Goal: Task Accomplishment & Management: Manage account settings

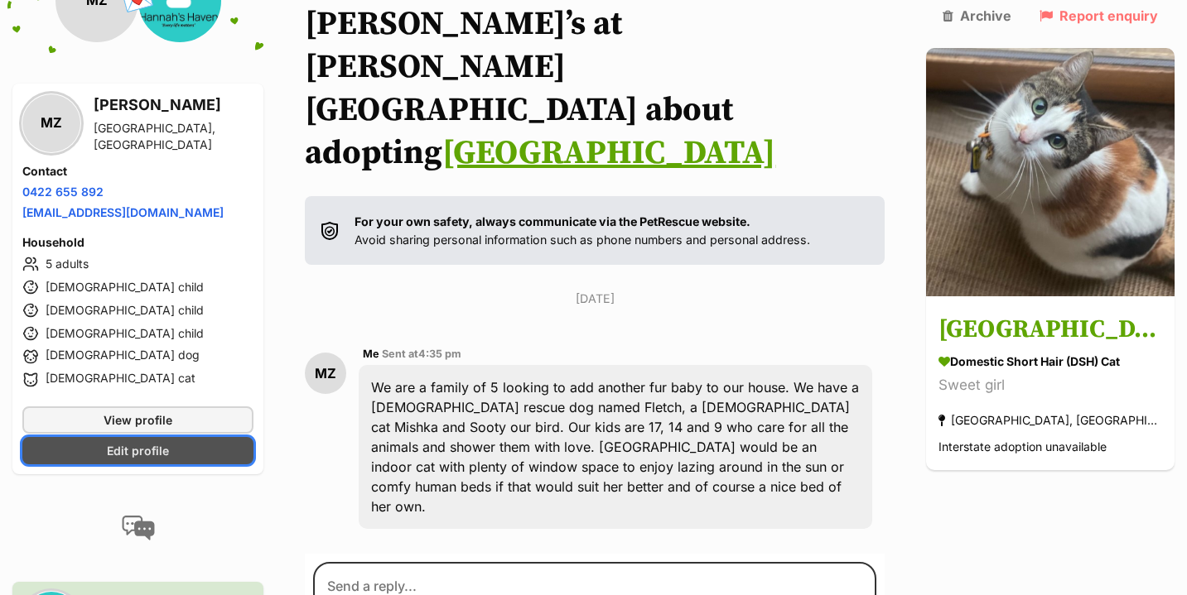
click at [141, 453] on span "Edit profile" at bounding box center [138, 450] width 62 height 17
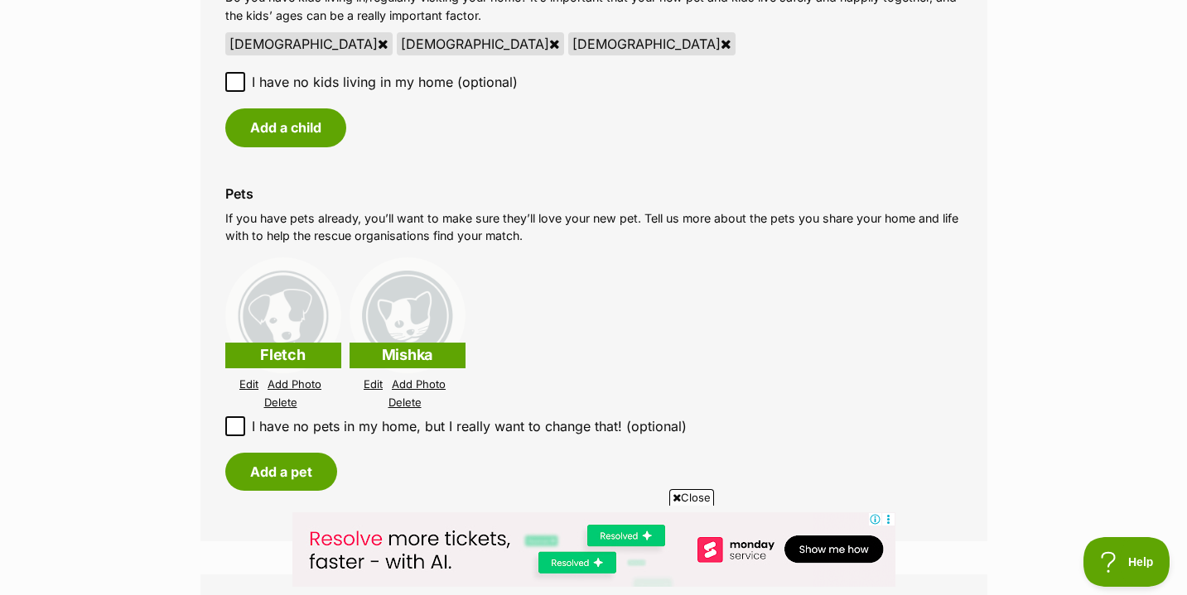
scroll to position [1495, 0]
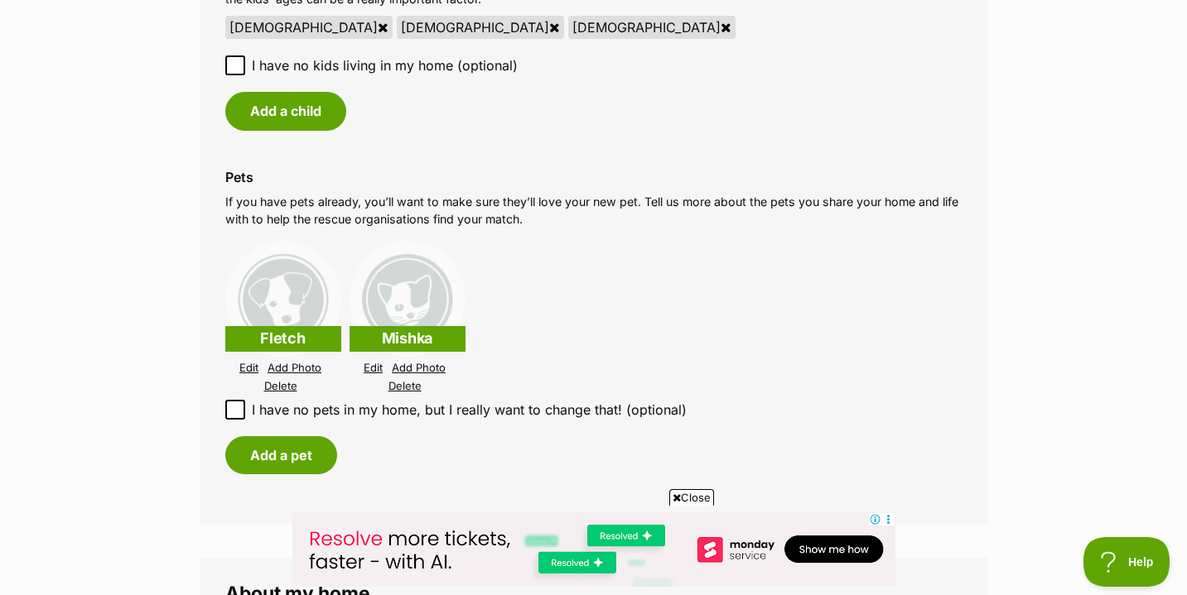
click at [249, 365] on link "Edit" at bounding box center [248, 368] width 19 height 12
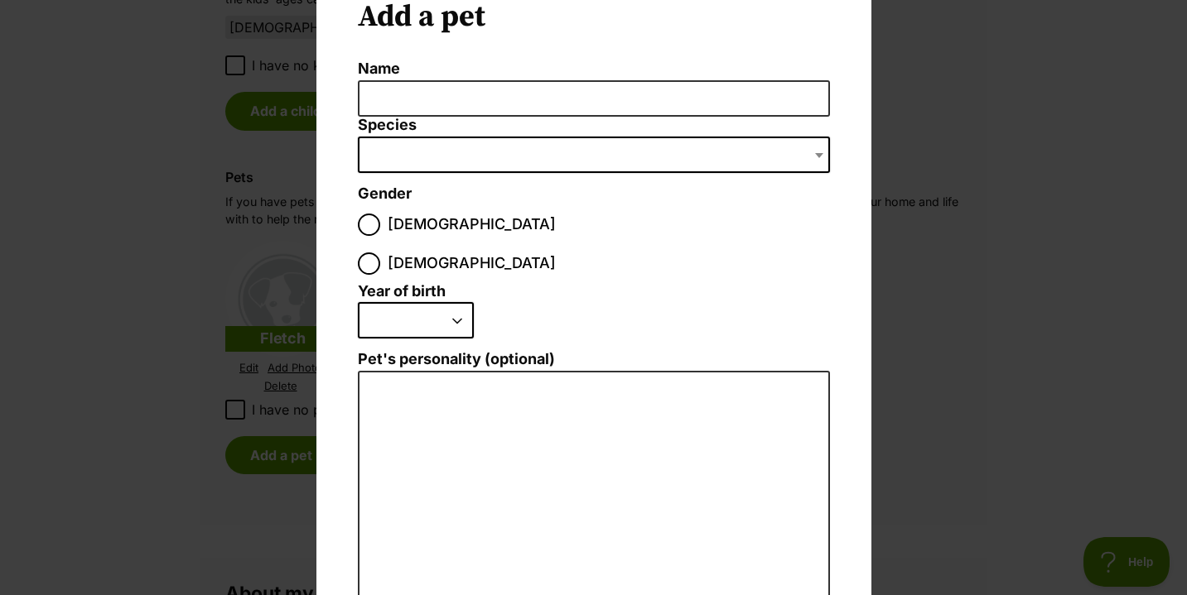
scroll to position [0, 0]
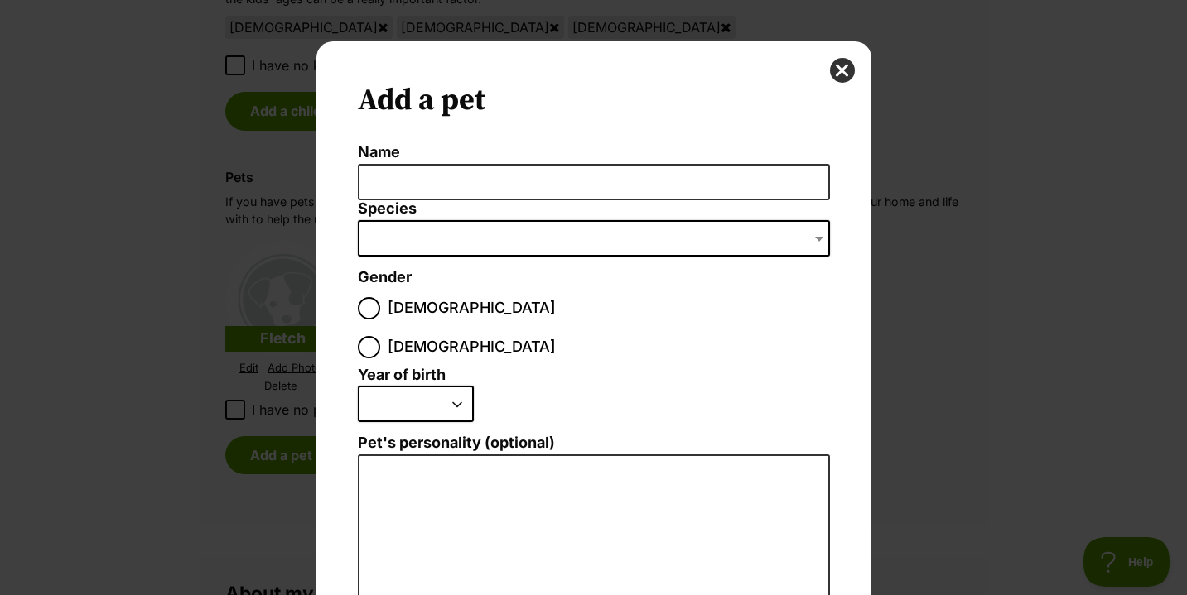
click at [455, 386] on select "2025 2024 2023 2022 2021 2020 2019 2018 2017 2016 2015 2014 2013 2012 2011 2010…" at bounding box center [416, 404] width 116 height 36
select select "2021"
click at [836, 72] on button "close" at bounding box center [842, 70] width 25 height 25
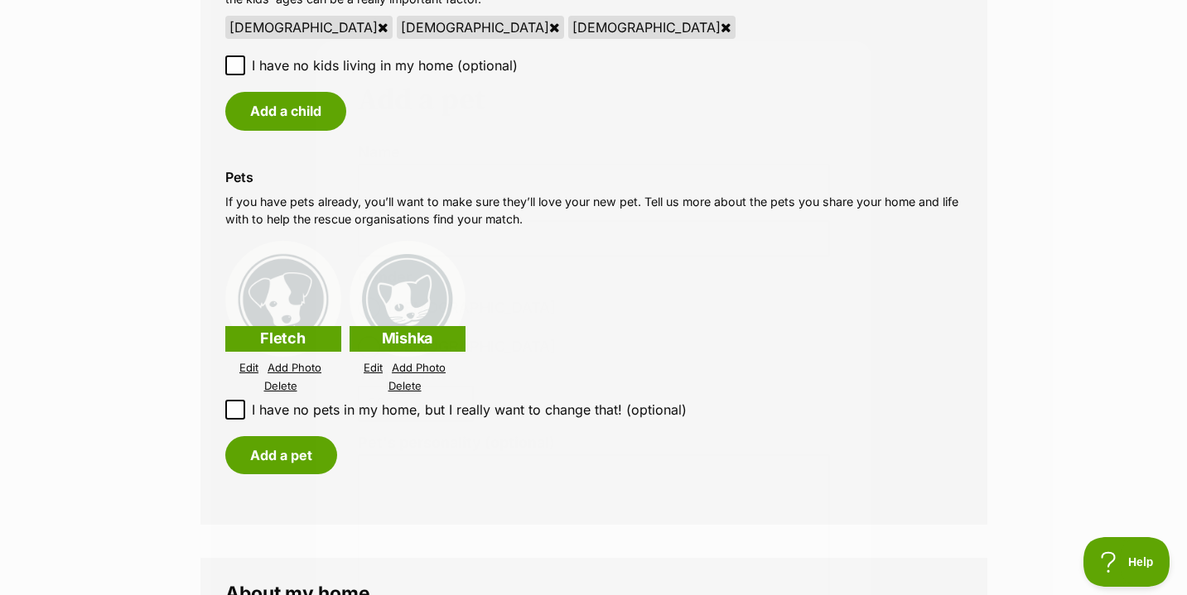
scroll to position [1495, 0]
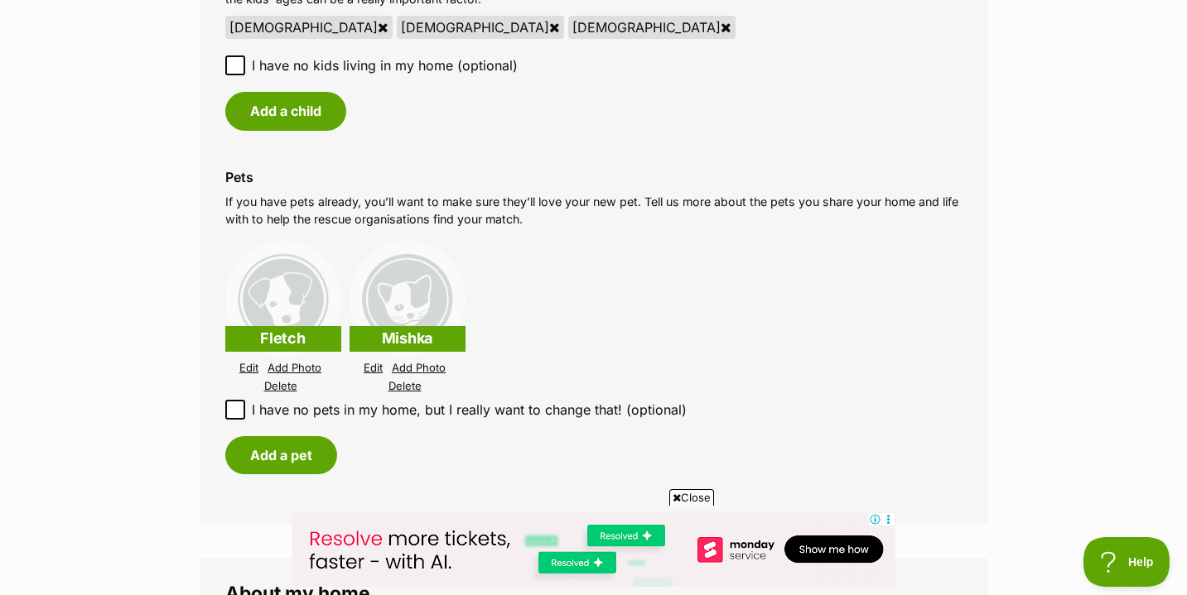
click at [248, 364] on link "Edit" at bounding box center [248, 368] width 19 height 12
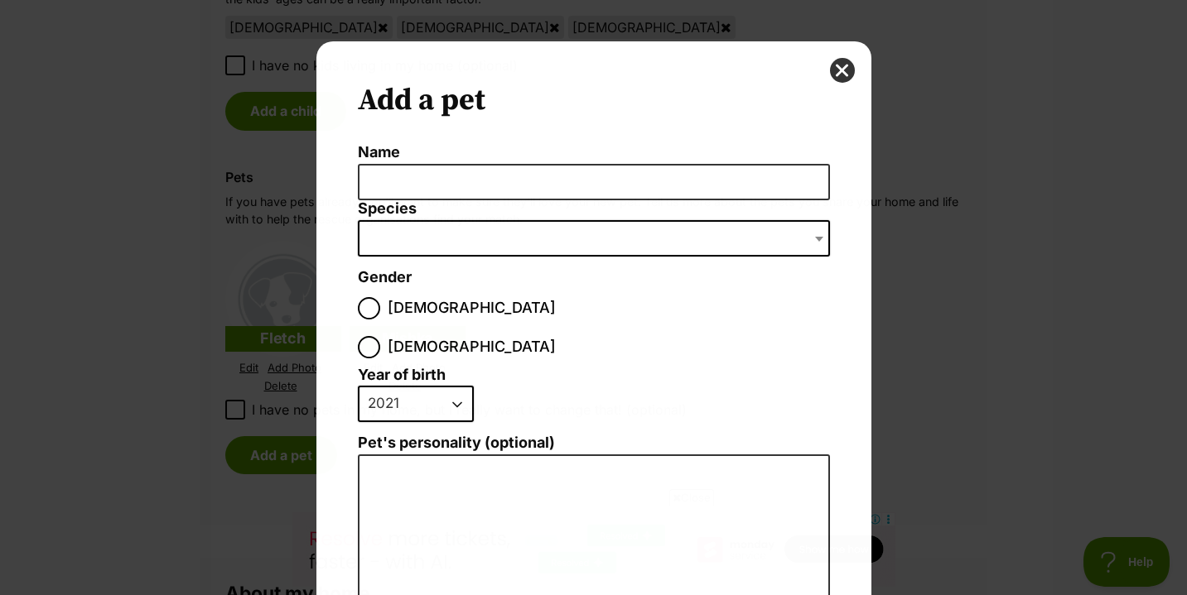
scroll to position [0, 0]
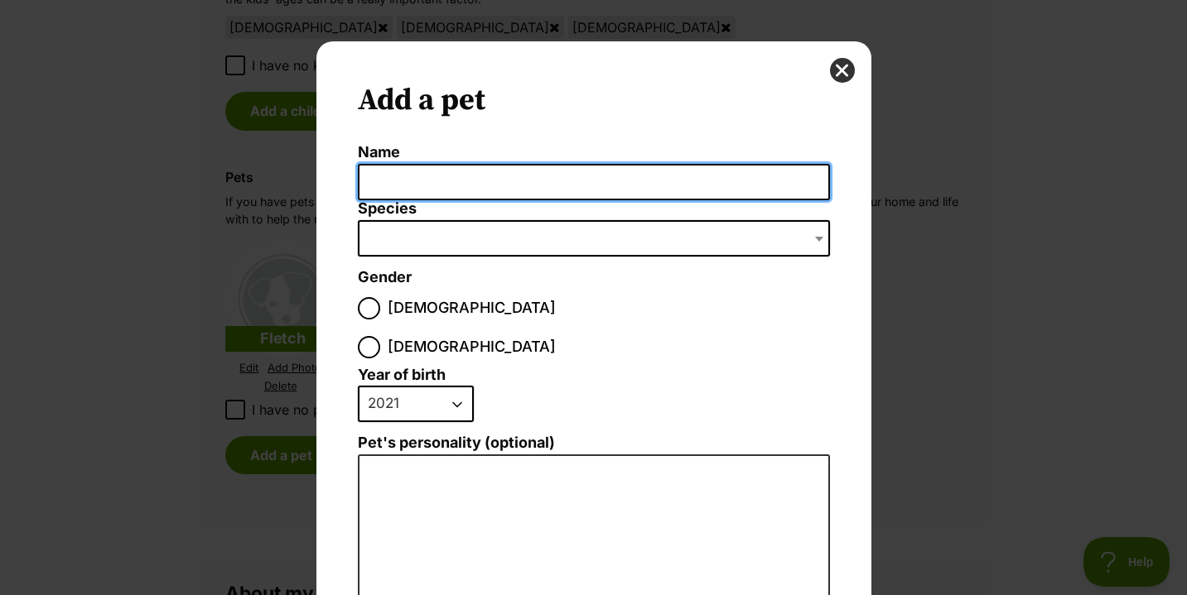
click at [430, 183] on input "Name" at bounding box center [594, 182] width 472 height 37
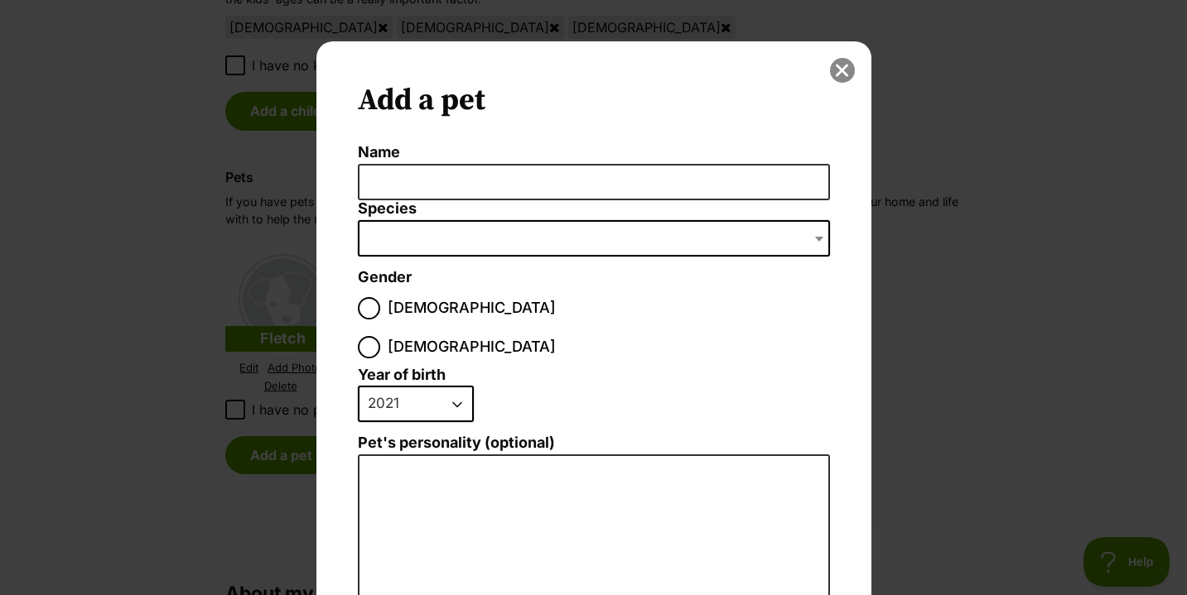
click at [838, 69] on button "close" at bounding box center [842, 70] width 25 height 25
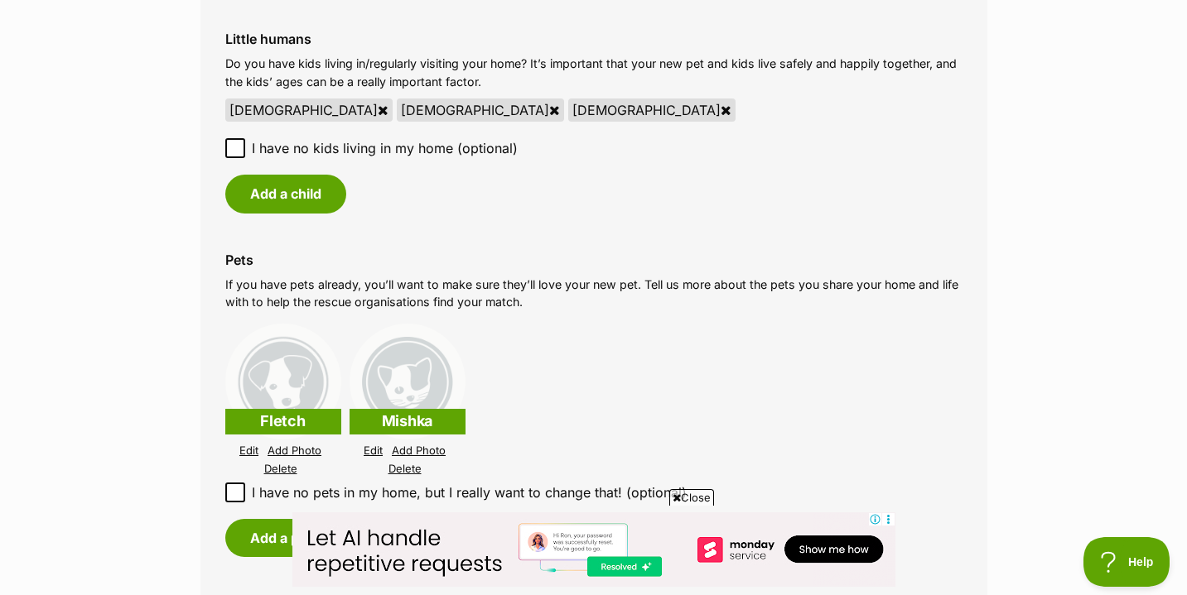
scroll to position [1417, 0]
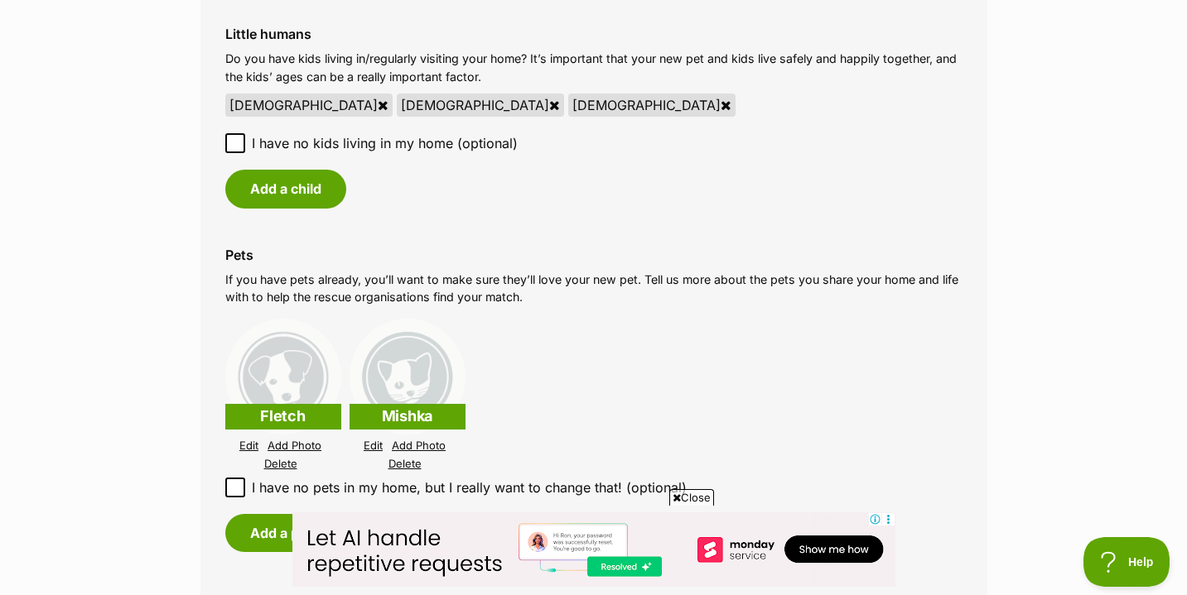
click at [372, 444] on link "Edit" at bounding box center [373, 446] width 19 height 12
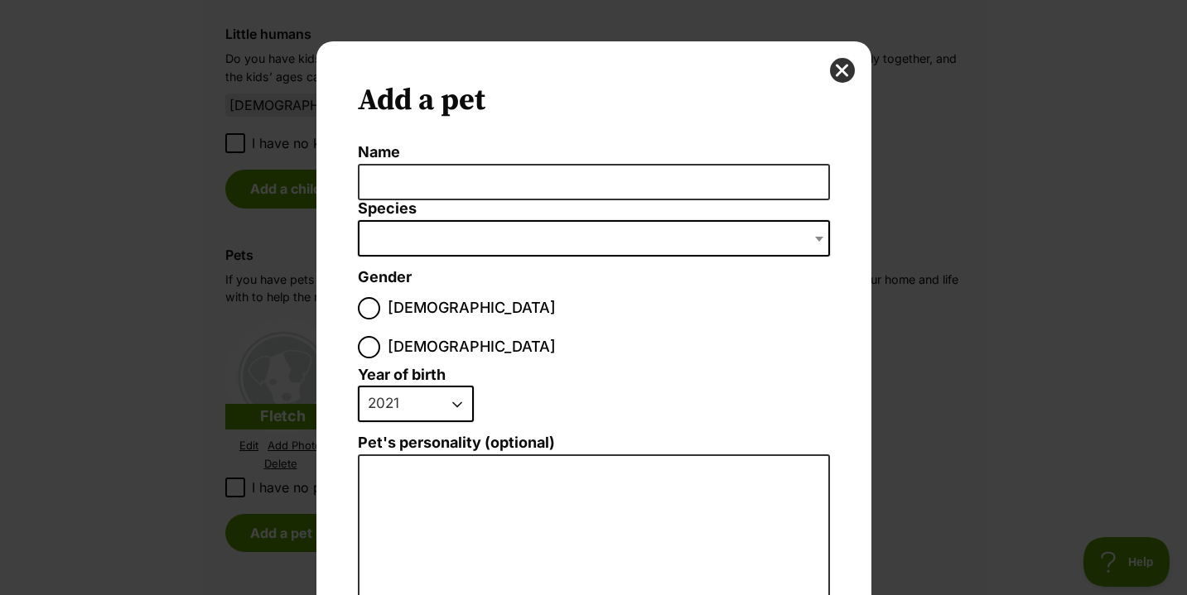
scroll to position [0, 0]
click at [380, 336] on input "Female" at bounding box center [369, 347] width 22 height 22
radio input "true"
click at [460, 230] on span "Dialog Window - Close (Press escape to close)" at bounding box center [594, 238] width 472 height 36
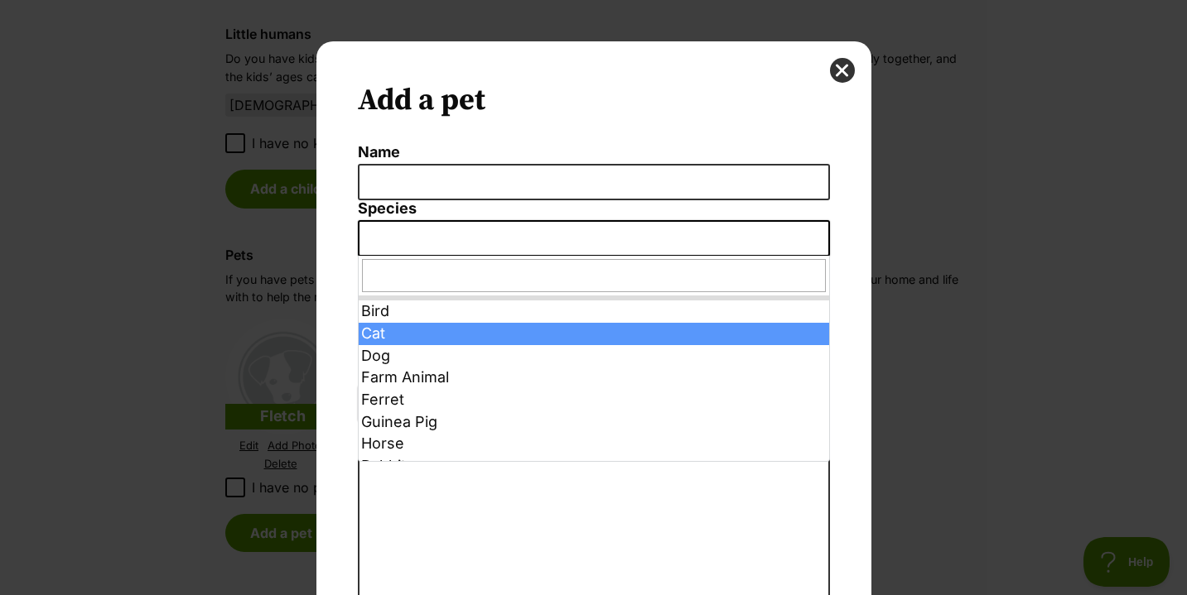
select select "2"
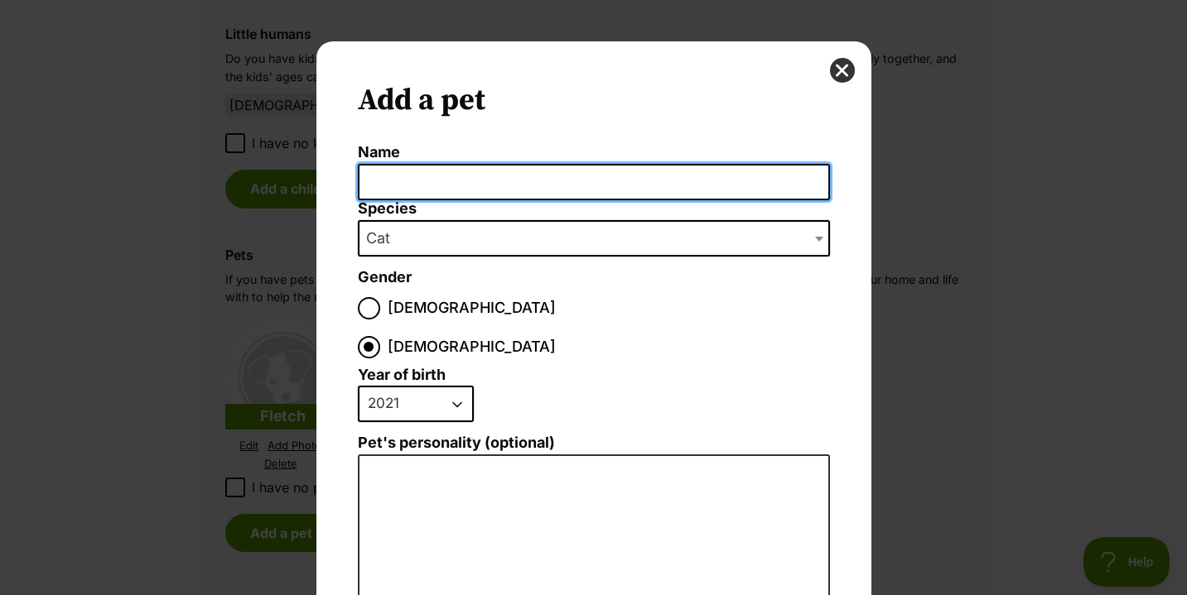
click at [411, 183] on input "Name" at bounding box center [594, 182] width 472 height 37
click at [396, 185] on input "Miska" at bounding box center [594, 182] width 472 height 37
type input "Mishka"
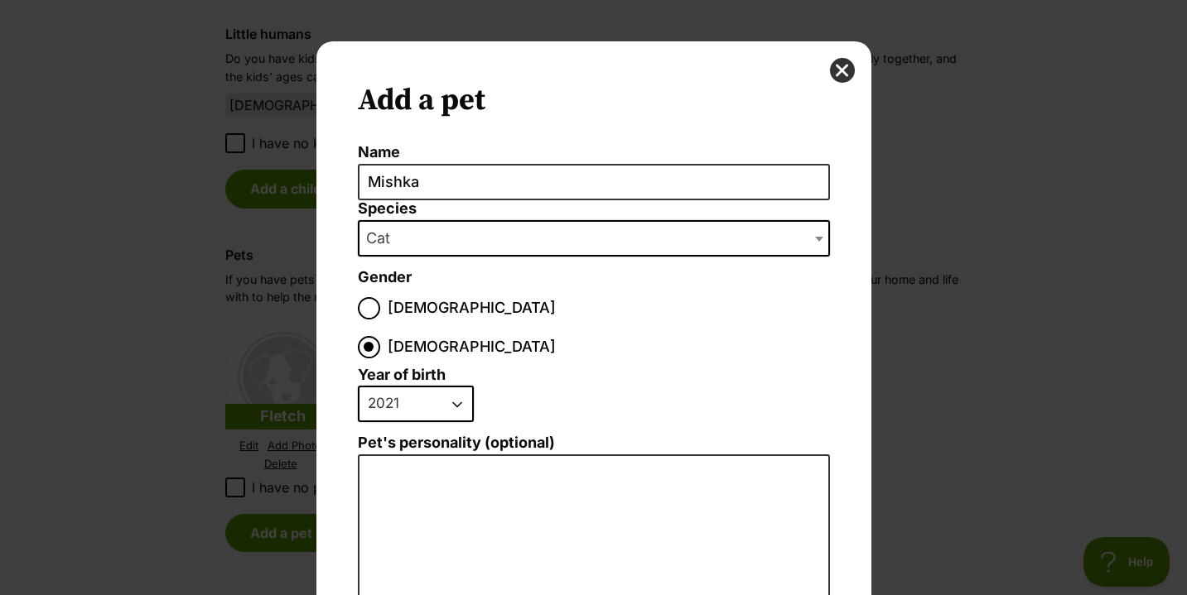
click at [460, 386] on select "2025 2024 2023 2022 2021 2020 2019 2018 2017 2016 2015 2014 2013 2012 2011 2010…" at bounding box center [416, 404] width 116 height 36
click at [844, 64] on button "close" at bounding box center [842, 70] width 25 height 25
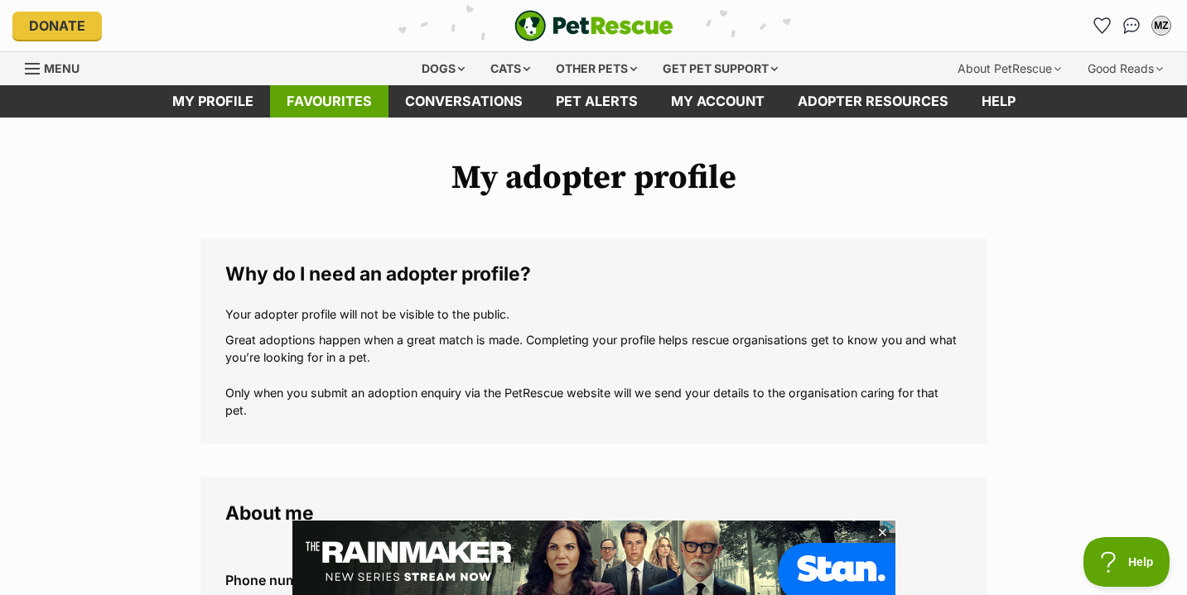
click at [345, 104] on link "Favourites" at bounding box center [329, 101] width 118 height 32
